Goal: Transaction & Acquisition: Purchase product/service

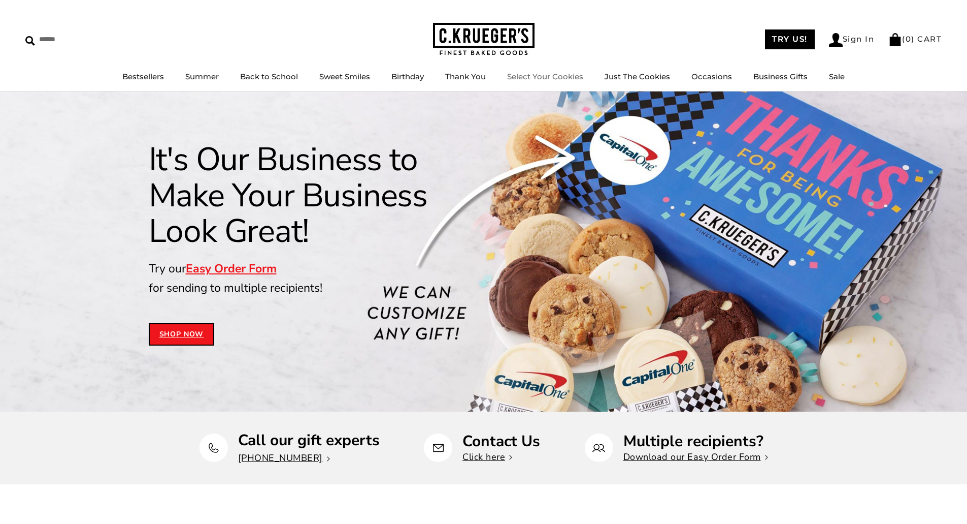
click at [550, 74] on link "Select Your Cookies" at bounding box center [545, 77] width 76 height 10
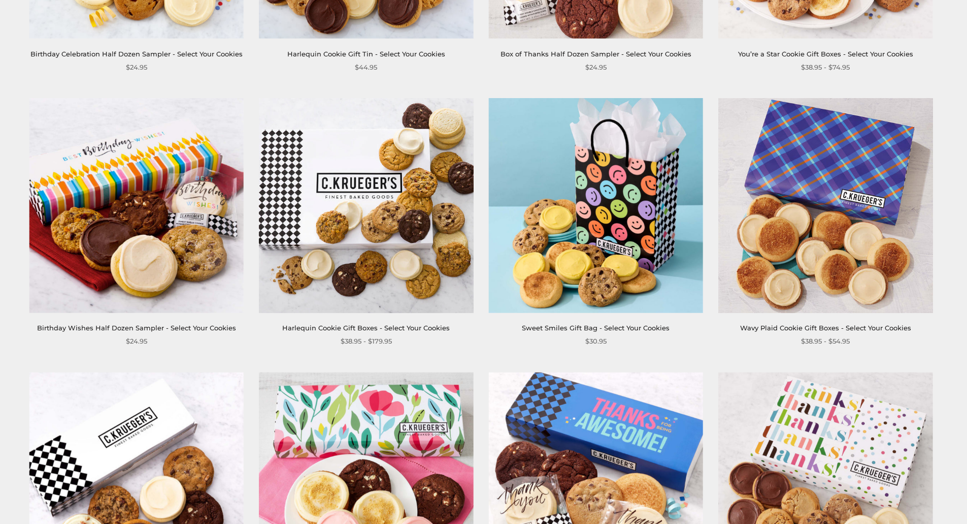
scroll to position [965, 0]
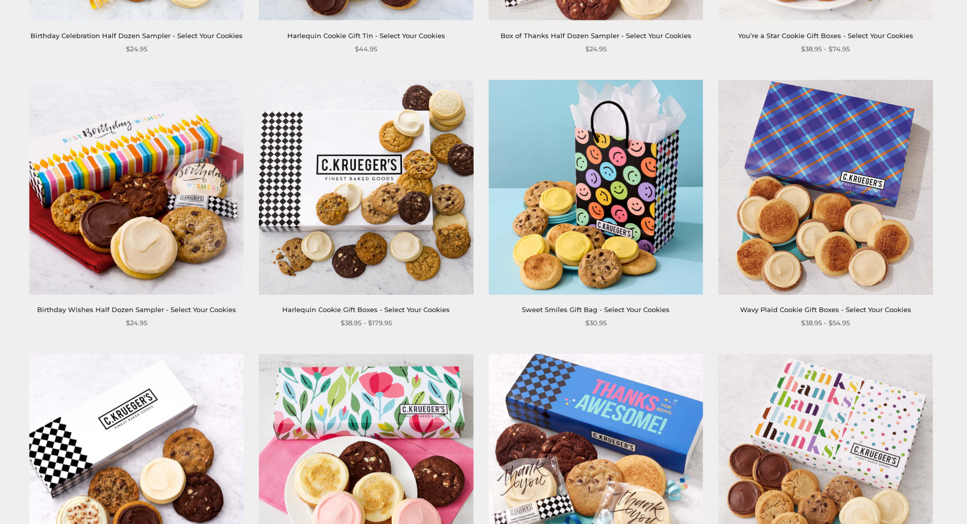
click at [385, 190] on img at bounding box center [366, 187] width 214 height 214
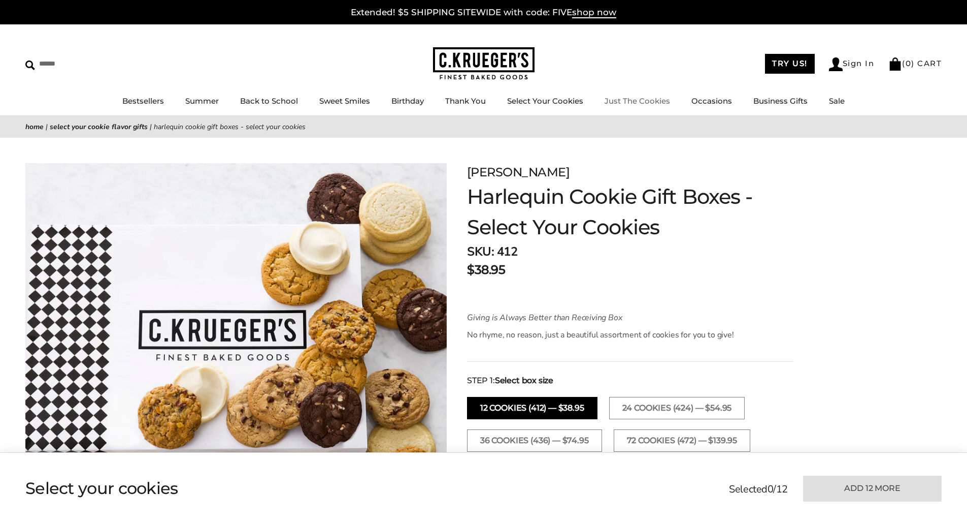
click at [648, 102] on link "Just The Cookies" at bounding box center [638, 101] width 66 height 10
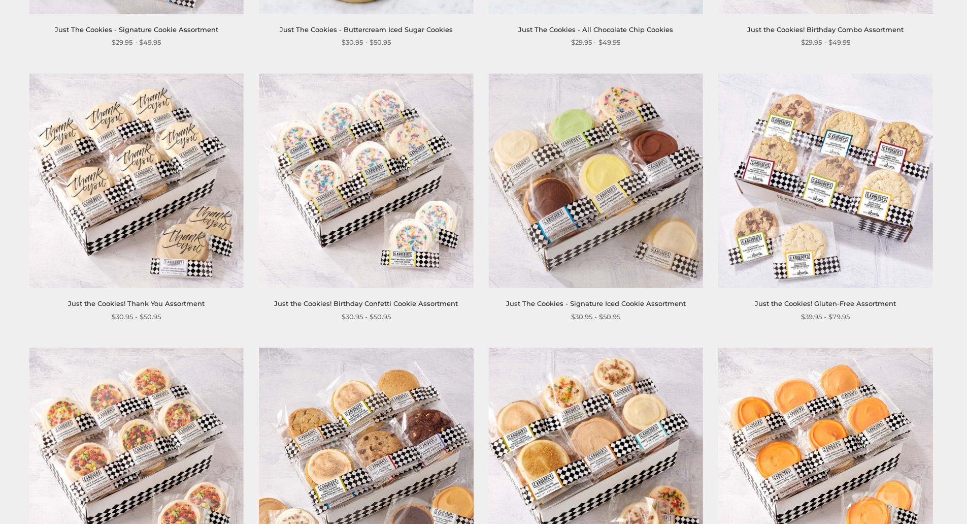
scroll to position [762, 0]
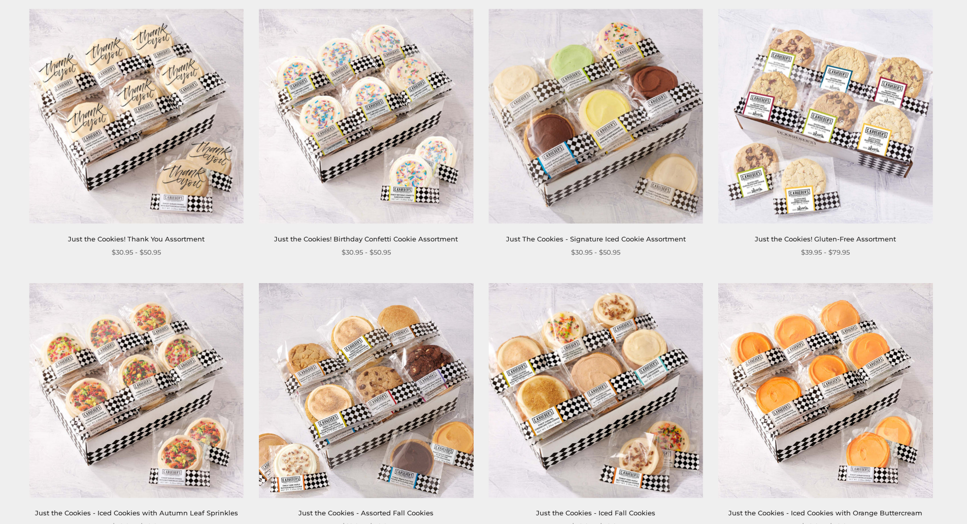
click at [348, 349] on img at bounding box center [366, 390] width 214 height 214
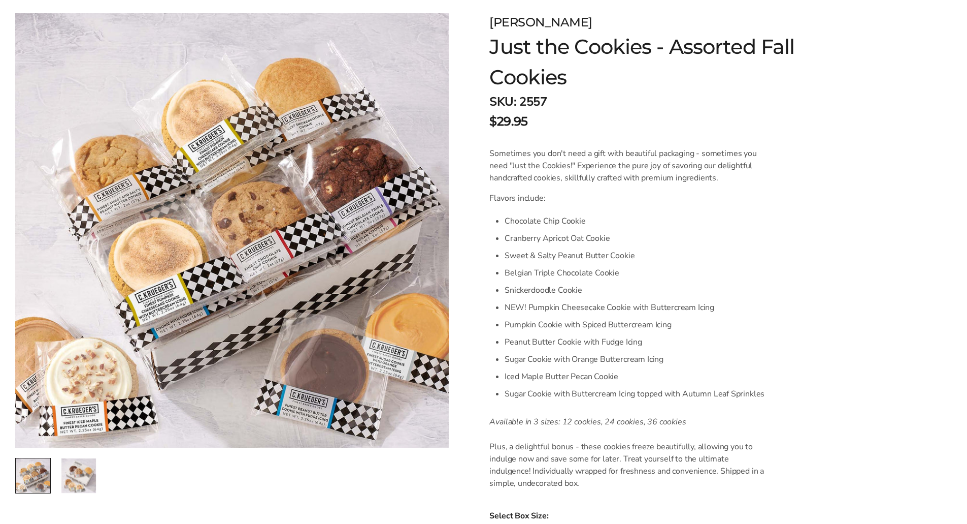
scroll to position [152, 0]
